Goal: Task Accomplishment & Management: Complete application form

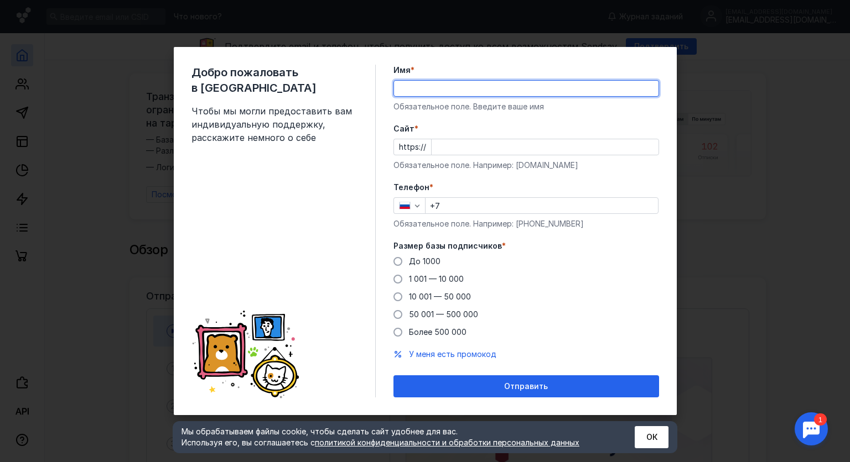
type input "[PERSON_NAME]"
type input "[PHONE_NUMBER]"
click at [438, 91] on input "[PERSON_NAME]" at bounding box center [526, 88] width 264 height 15
type input "Katerina"
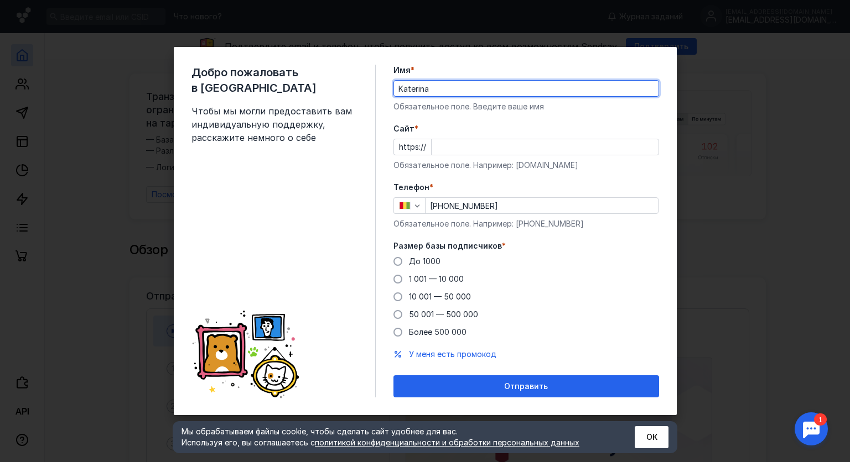
click at [463, 54] on div "Добро пожаловать в Sendsay Чтобы мы могли предоставить вам индивидуальную подде…" at bounding box center [425, 231] width 503 height 368
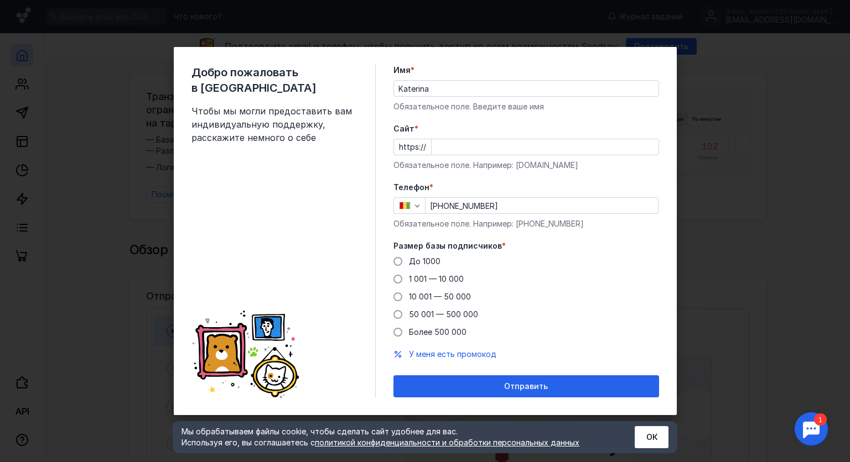
click at [451, 157] on div "Cайт * https:// Обязательное поле. Например: [DOMAIN_NAME]" at bounding box center [525, 147] width 265 height 48
click at [444, 155] on input "Cайт *" at bounding box center [544, 146] width 227 height 15
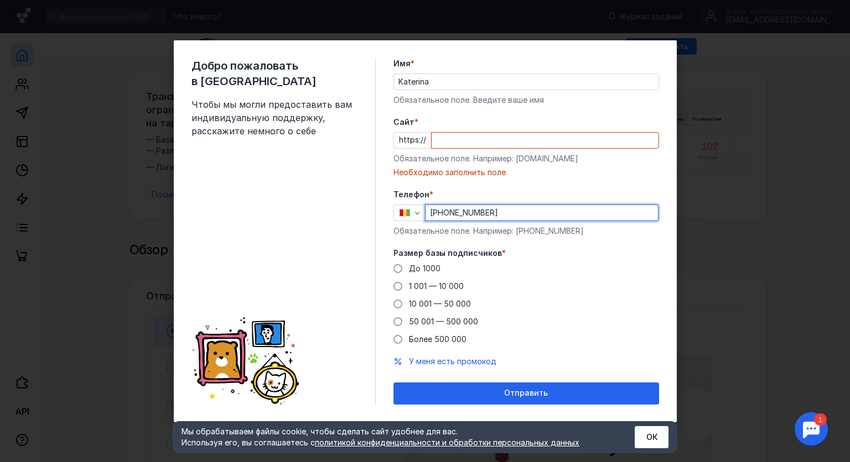
drag, startPoint x: 512, startPoint y: 200, endPoint x: 412, endPoint y: 190, distance: 100.0
click at [412, 190] on div "Телефон * [PHONE_NUMBER] Обязательное поле. Например: [PHONE_NUMBER]" at bounding box center [525, 213] width 265 height 48
click at [442, 215] on input "[PHONE_NUMBER]" at bounding box center [541, 212] width 232 height 15
click at [476, 213] on input "[PHONE_NUMBER]" at bounding box center [541, 212] width 232 height 15
click at [433, 208] on input "[PHONE_NUMBER]" at bounding box center [541, 212] width 232 height 15
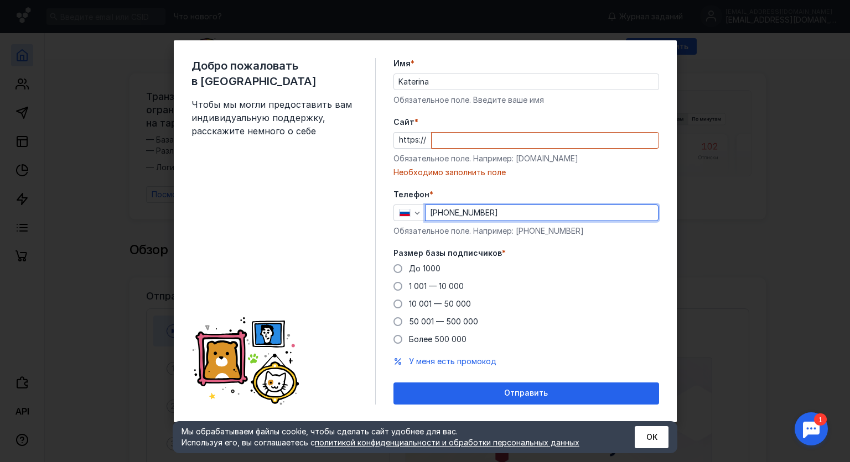
type input "[PHONE_NUMBER]"
click at [351, 209] on div "Добро пожаловать в Sendsay Чтобы мы могли предоставить вам индивидуальную подде…" at bounding box center [283, 231] width 184 height 347
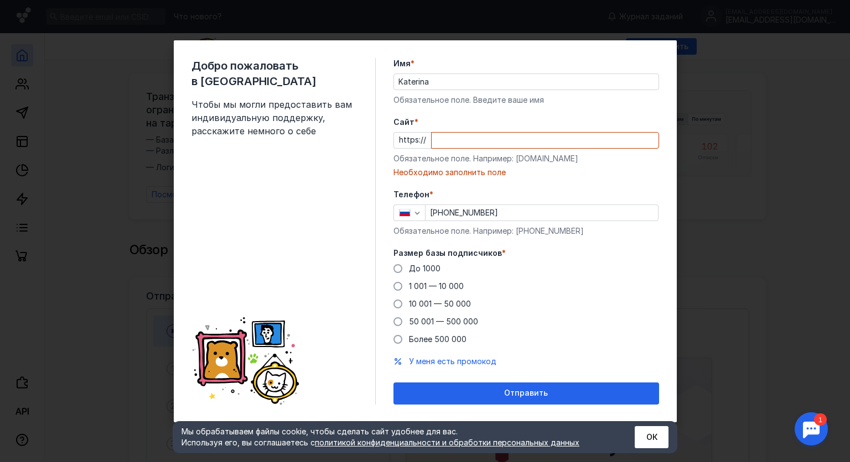
click at [460, 140] on input "Cайт *" at bounding box center [544, 140] width 227 height 15
click at [522, 162] on div "Обязательное поле. Например: [DOMAIN_NAME]" at bounding box center [525, 158] width 265 height 11
drag, startPoint x: 522, startPoint y: 162, endPoint x: 555, endPoint y: 162, distance: 33.7
click at [555, 162] on div "Обязательное поле. Например: [DOMAIN_NAME]" at bounding box center [525, 158] width 265 height 11
copy div "[DOMAIN_NAME]"
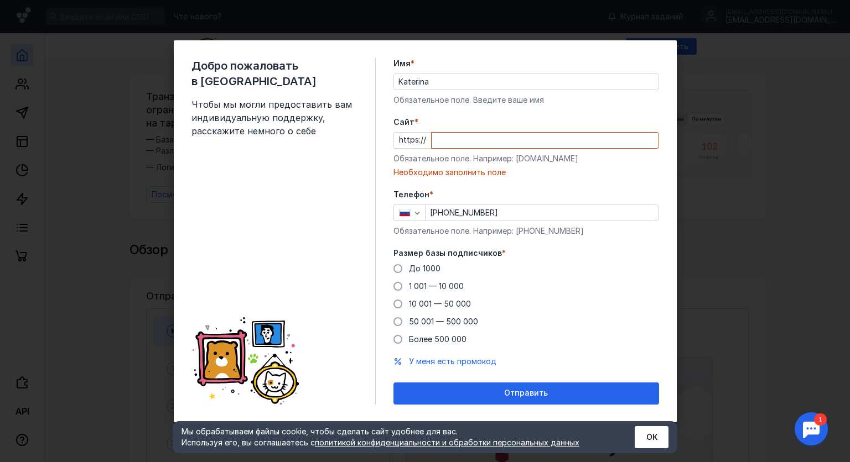
click at [509, 135] on input "Cайт *" at bounding box center [544, 140] width 227 height 15
paste input "[DOMAIN_NAME]"
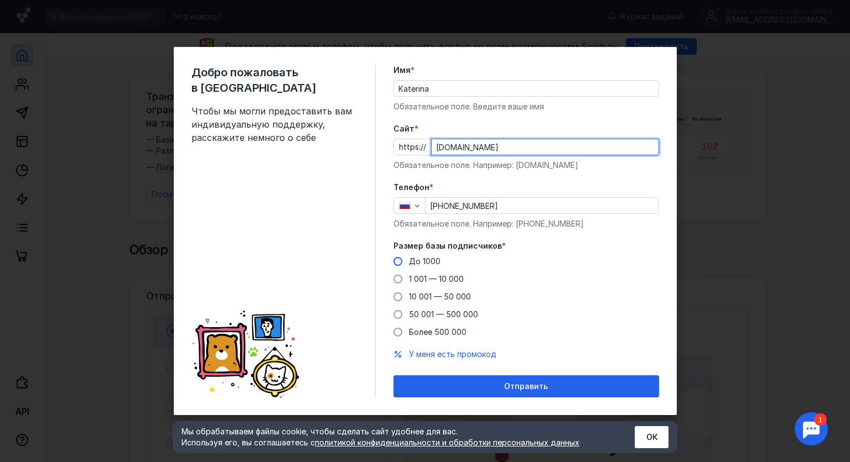
type input "[DOMAIN_NAME]"
click at [432, 259] on span "До 1000" at bounding box center [425, 261] width 32 height 9
click at [0, 0] on input "До 1000" at bounding box center [0, 0] width 0 height 0
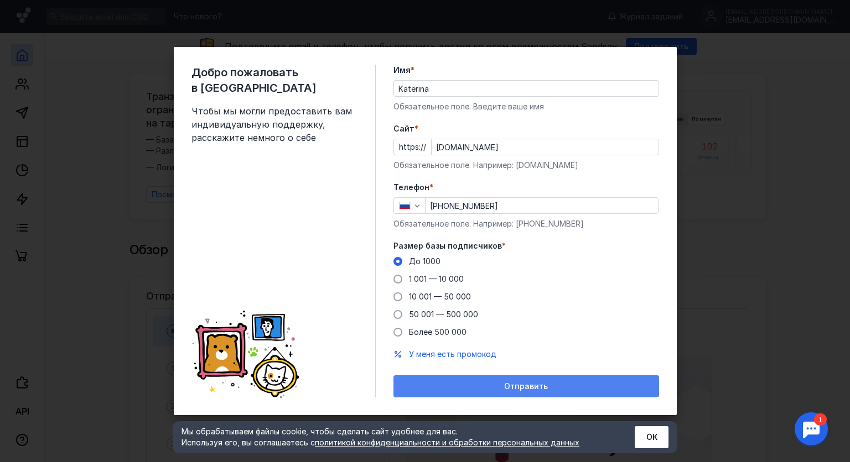
click at [527, 389] on span "Отправить" at bounding box center [526, 386] width 44 height 9
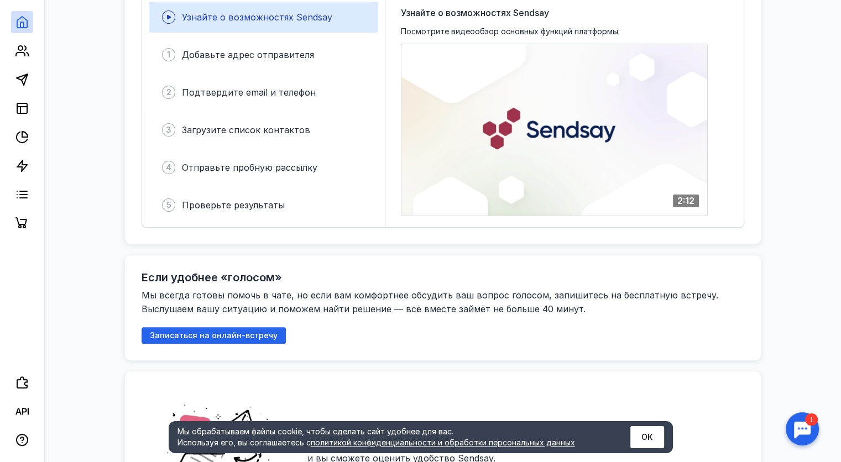
scroll to position [332, 0]
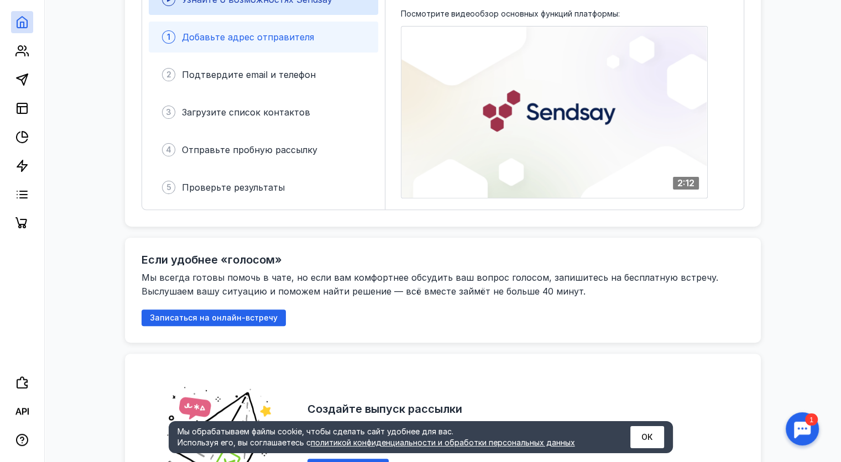
click at [263, 40] on div "1 Добавьте адрес отправителя" at bounding box center [264, 37] width 230 height 31
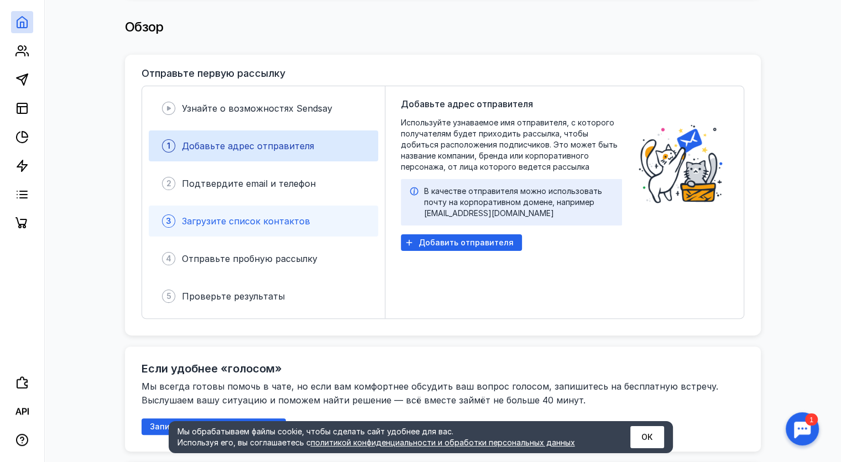
scroll to position [221, 0]
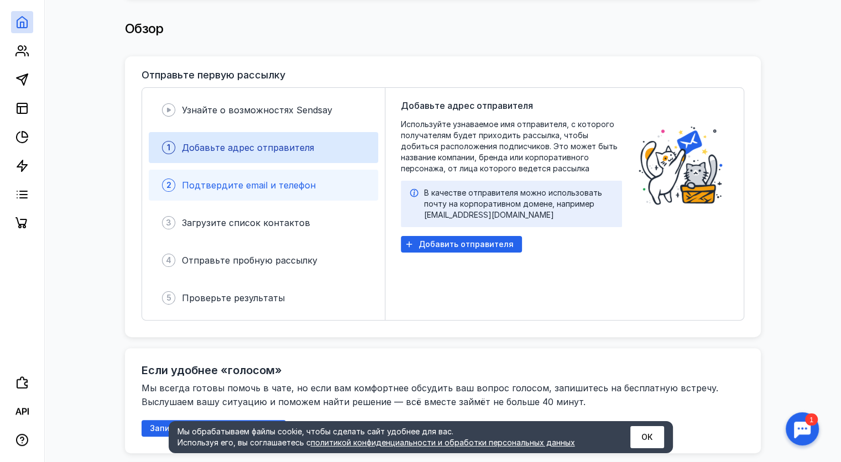
click at [303, 191] on div "2 Подтвердите email и телефон" at bounding box center [264, 185] width 230 height 31
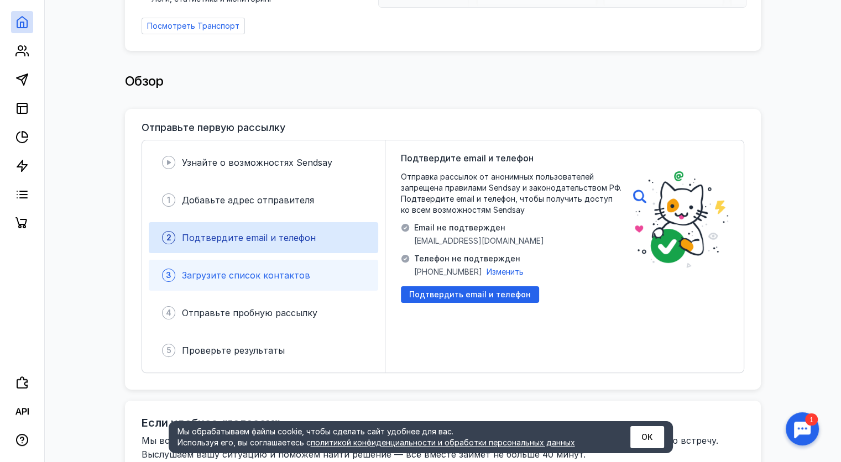
scroll to position [166, 0]
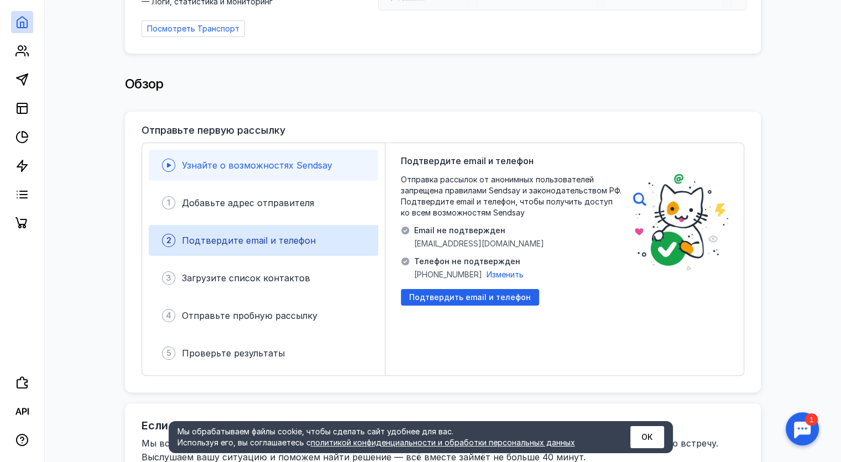
click at [282, 159] on div "Узнайте о возможностях Sendsay" at bounding box center [257, 165] width 150 height 13
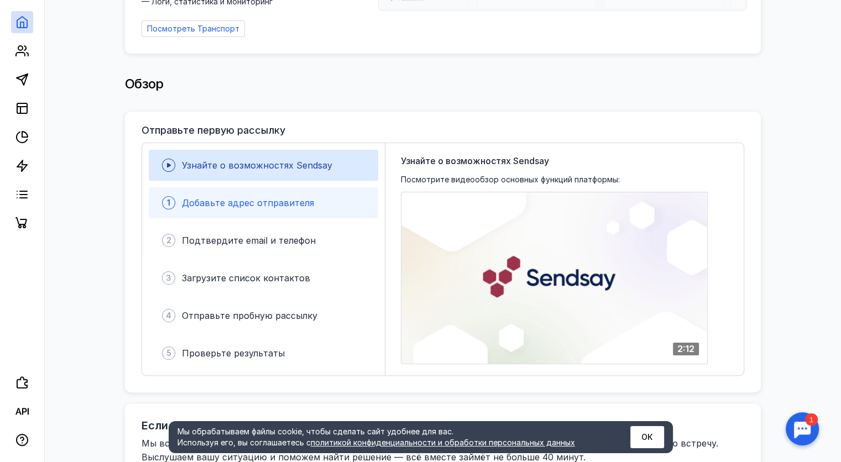
click at [334, 202] on div "1 Добавьте адрес отправителя" at bounding box center [264, 203] width 230 height 31
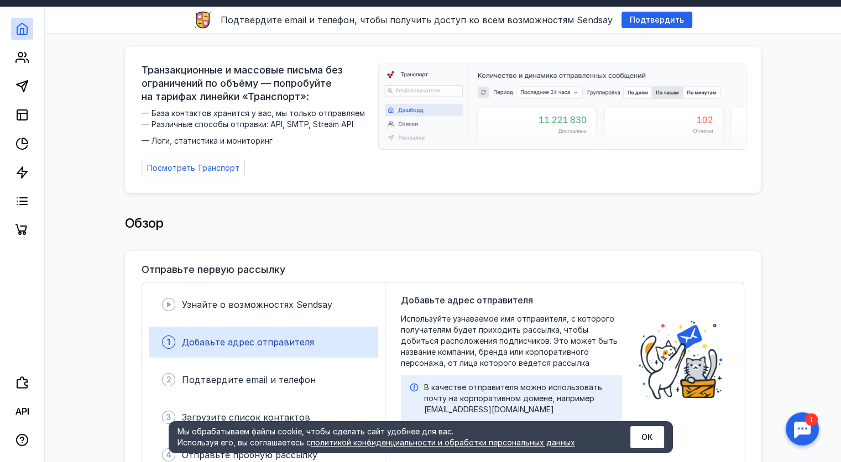
scroll to position [0, 0]
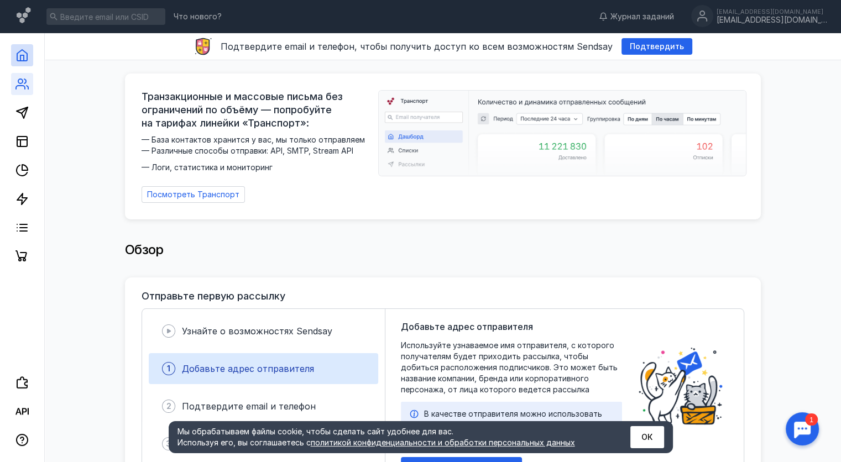
click at [15, 91] on link at bounding box center [22, 84] width 22 height 22
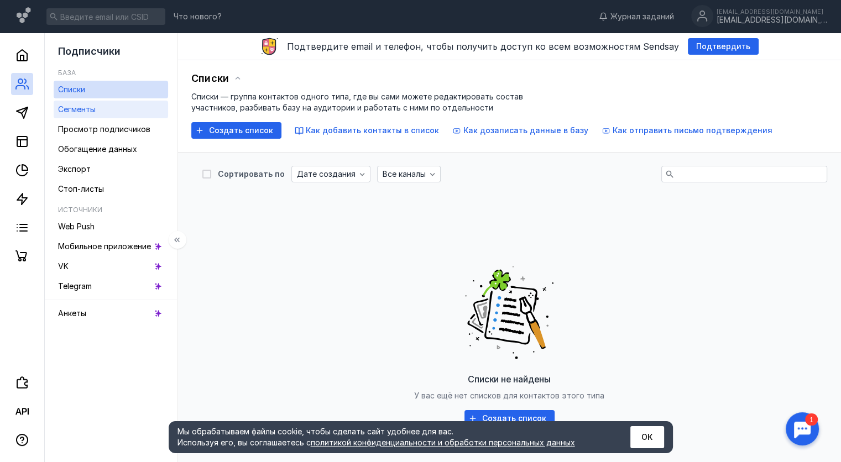
click at [82, 107] on span "Сегменты" at bounding box center [77, 109] width 38 height 9
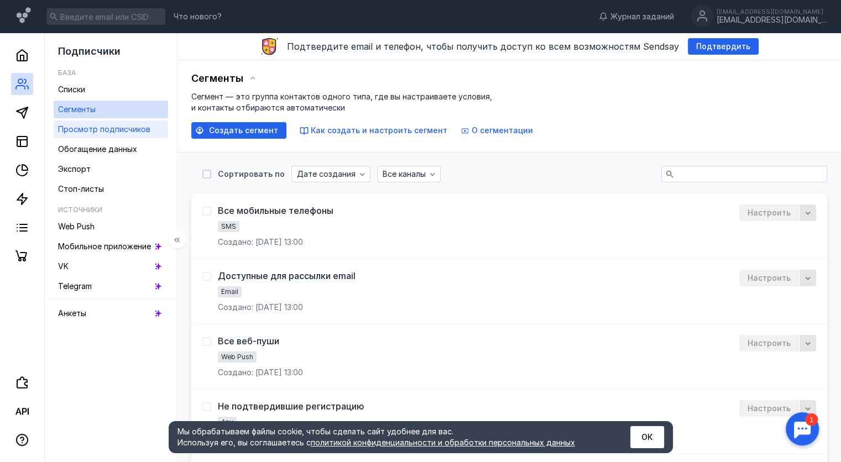
click at [93, 129] on span "Просмотр подписчиков" at bounding box center [104, 128] width 92 height 9
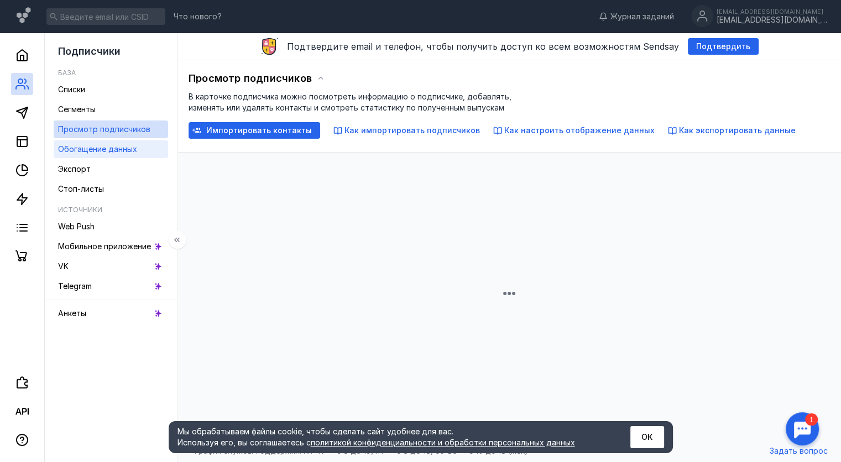
click at [100, 147] on span "Обогащение данных" at bounding box center [97, 148] width 79 height 9
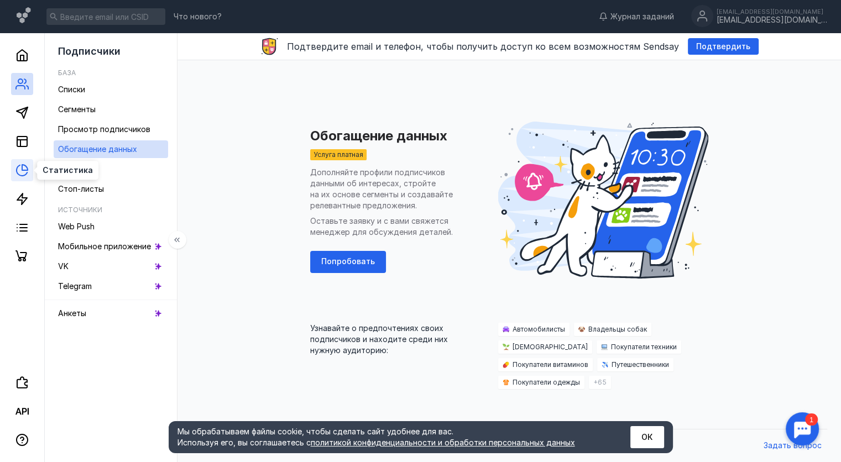
click at [19, 170] on icon at bounding box center [21, 170] width 13 height 13
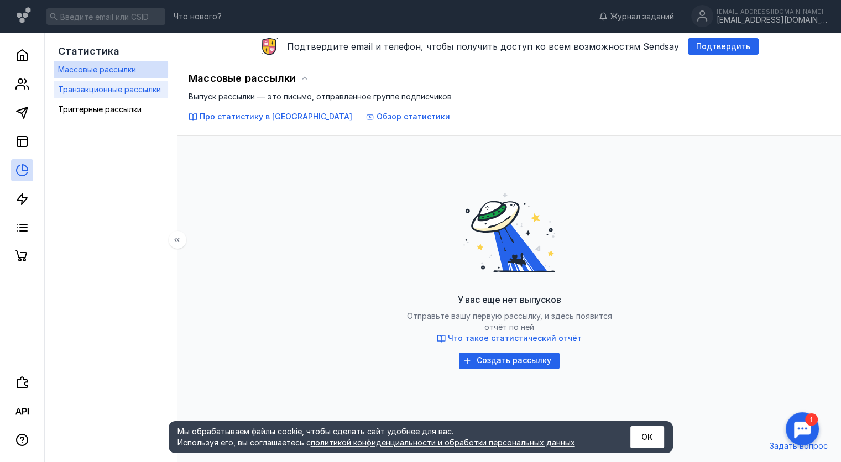
click at [104, 87] on span "Транзакционные рассылки" at bounding box center [109, 89] width 103 height 9
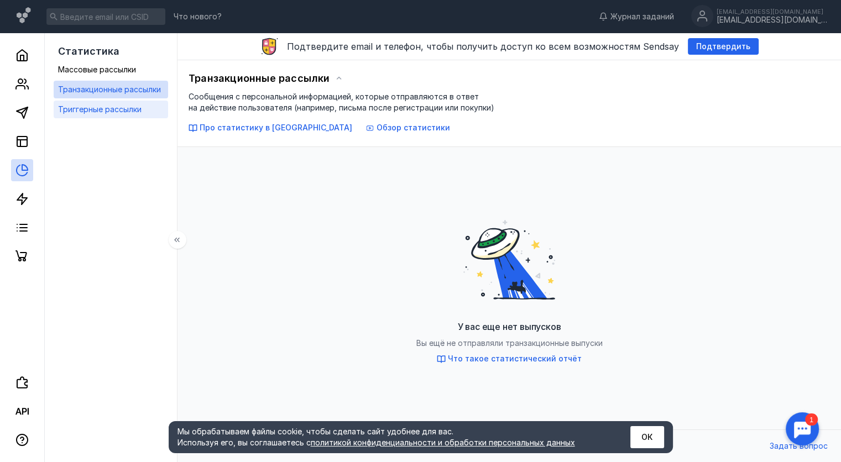
click at [114, 111] on span "Триггерные рассылки" at bounding box center [100, 109] width 84 height 9
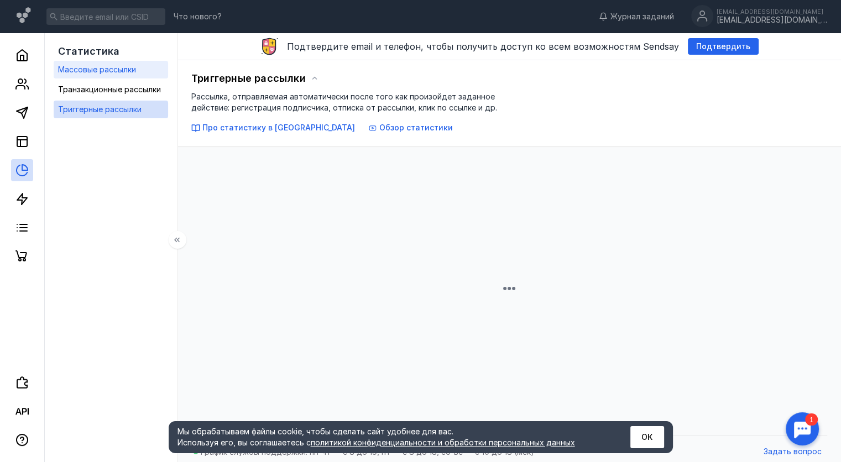
click at [131, 73] on span "Массовые рассылки" at bounding box center [97, 69] width 78 height 9
